Goal: Find specific page/section: Find specific page/section

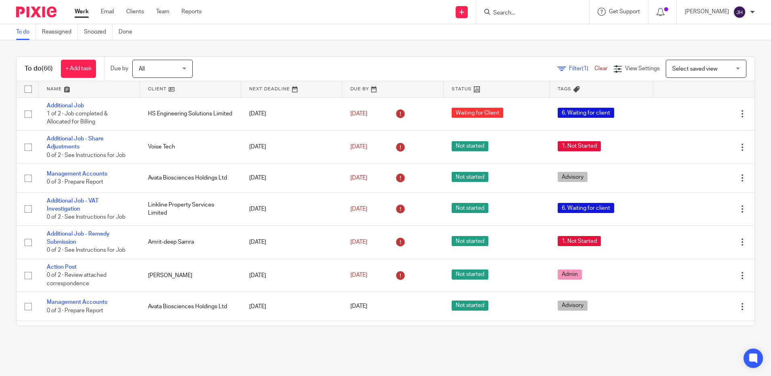
click at [525, 12] on input "Search" at bounding box center [528, 13] width 73 height 7
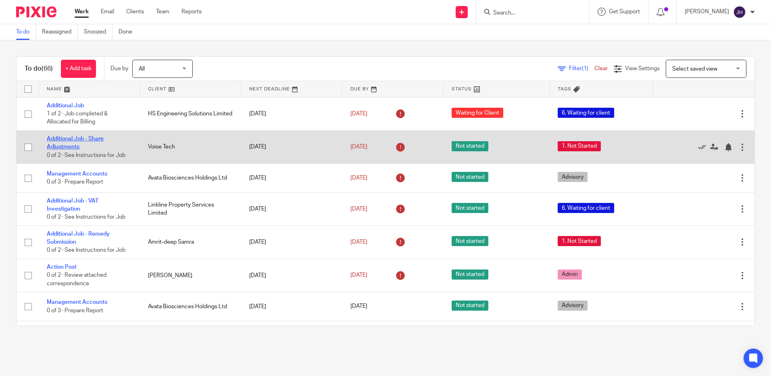
click at [69, 139] on link "Additional Job - Share Adjustments" at bounding box center [75, 143] width 57 height 14
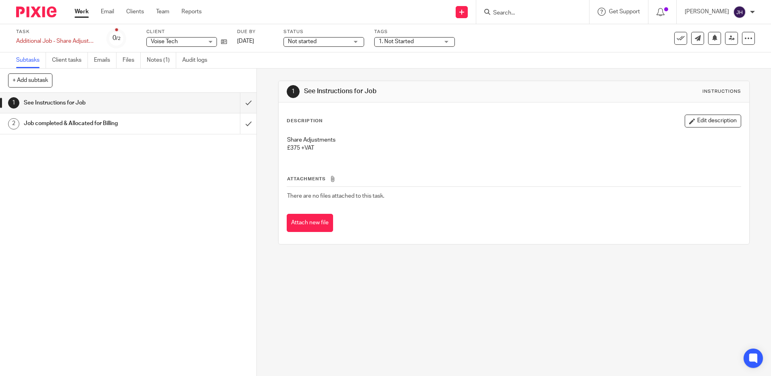
click at [81, 13] on link "Work" at bounding box center [82, 12] width 14 height 8
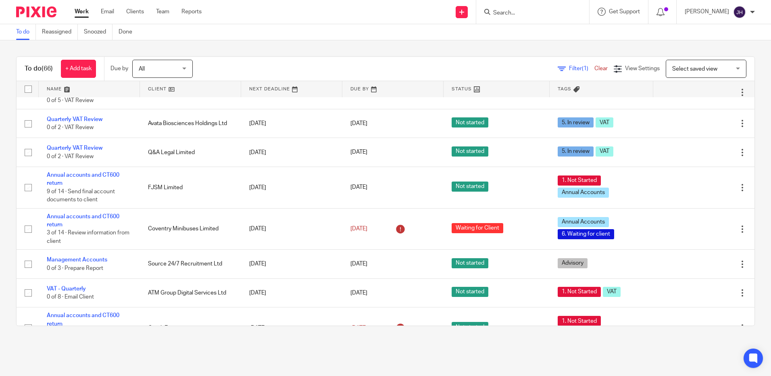
scroll to position [524, 0]
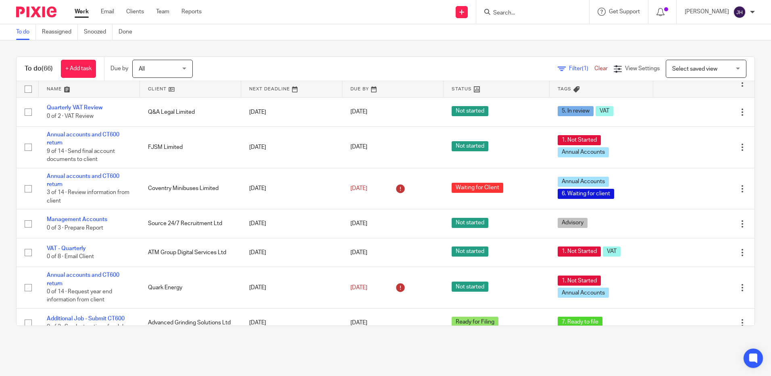
click at [57, 91] on link at bounding box center [89, 89] width 101 height 16
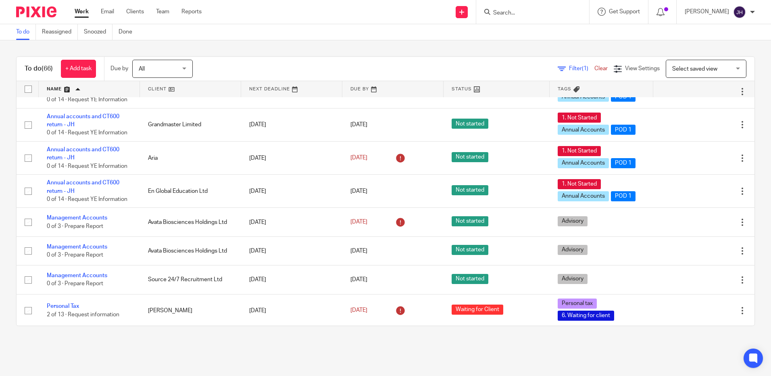
scroll to position [887, 0]
